Goal: Information Seeking & Learning: Learn about a topic

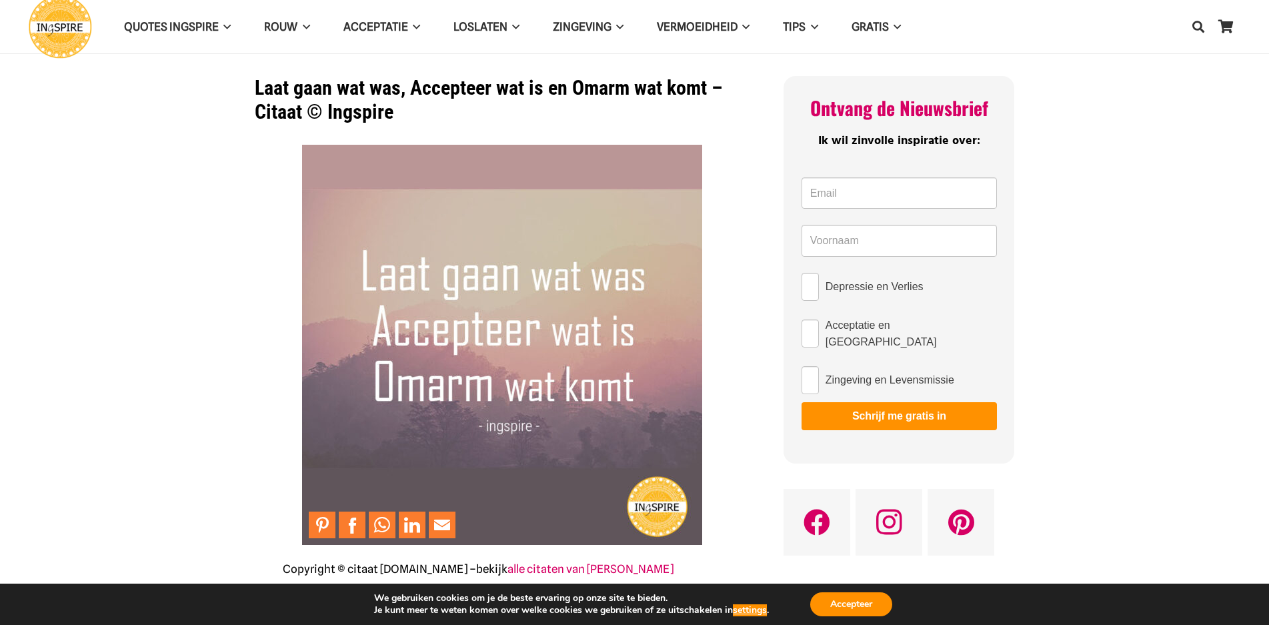
click at [668, 313] on img at bounding box center [502, 345] width 400 height 400
click at [607, 297] on img at bounding box center [502, 345] width 400 height 400
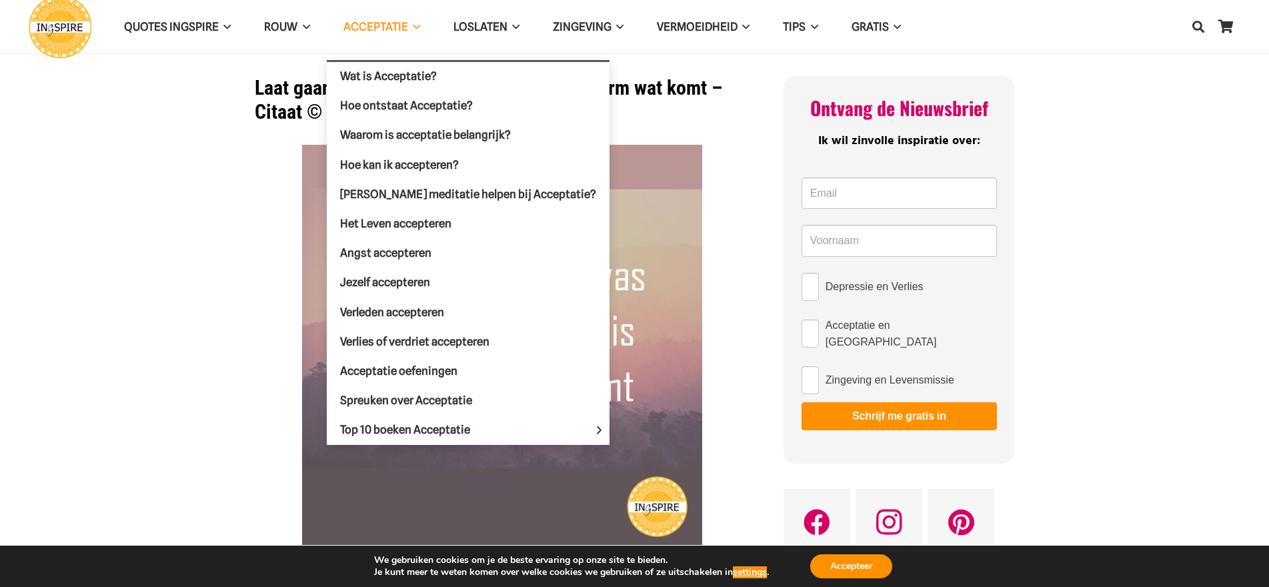
click at [372, 27] on span "Acceptatie" at bounding box center [376, 26] width 65 height 13
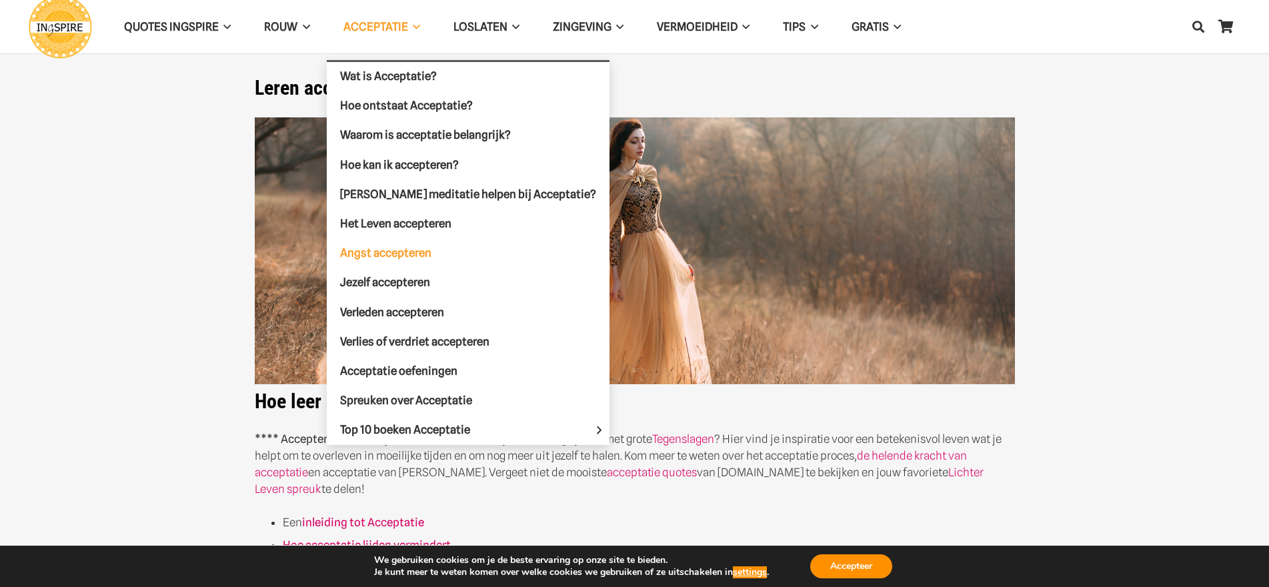
click at [380, 254] on span "Angst accepteren" at bounding box center [385, 252] width 91 height 13
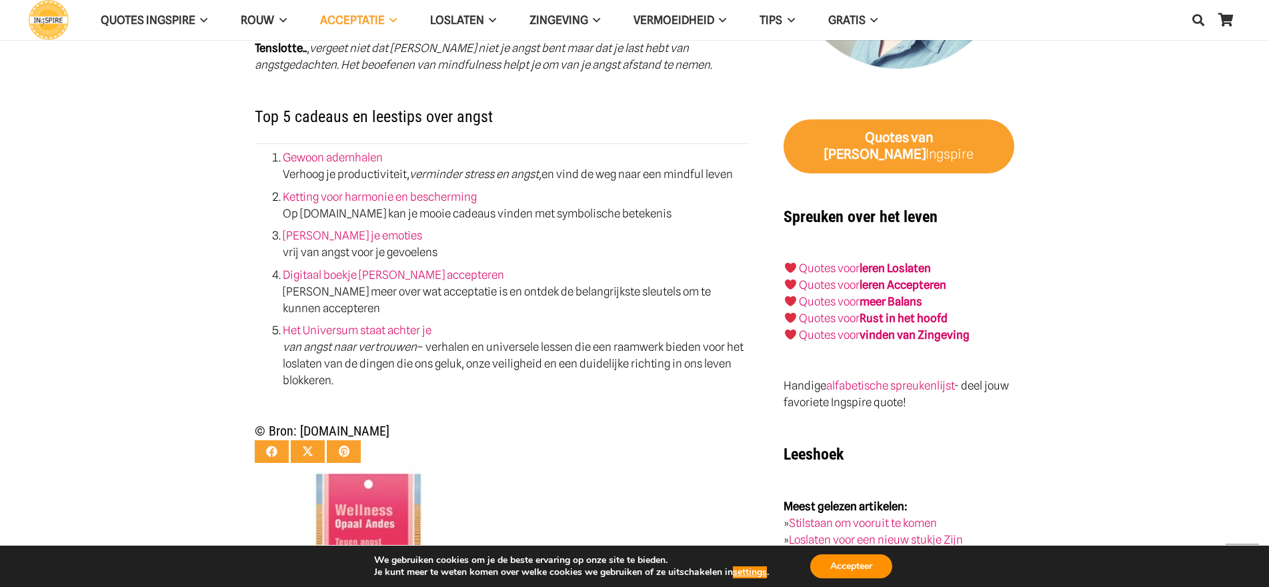
scroll to position [1801, 0]
click at [899, 311] on strong "Rust in het hoofd" at bounding box center [904, 317] width 88 height 13
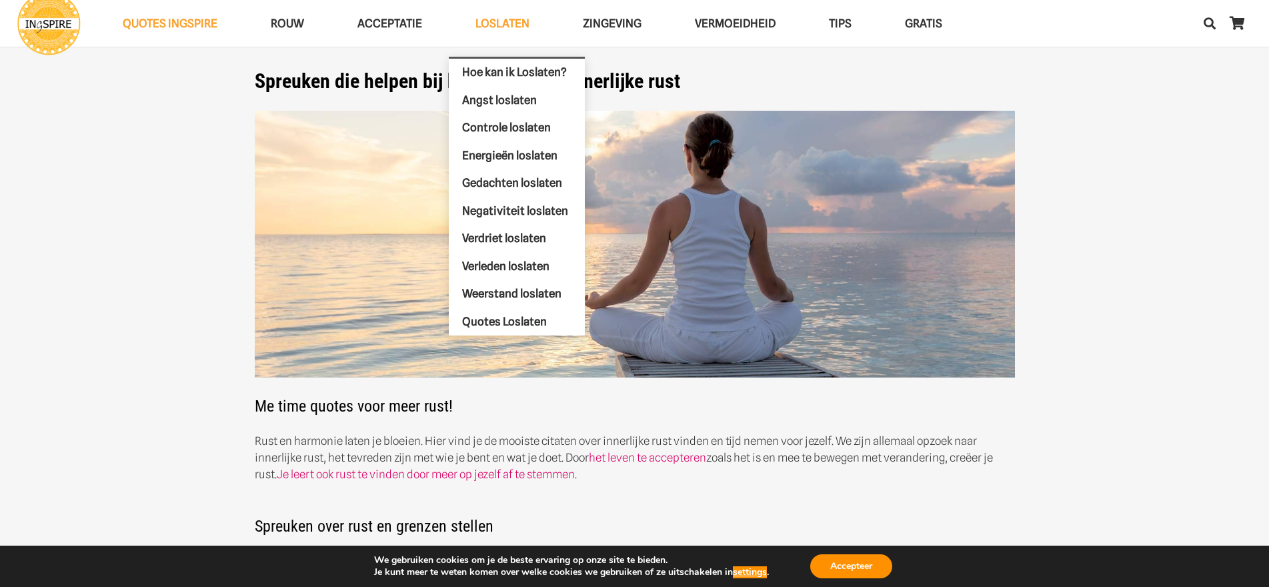
click at [484, 26] on span "Loslaten" at bounding box center [503, 23] width 54 height 13
